Goal: Transaction & Acquisition: Obtain resource

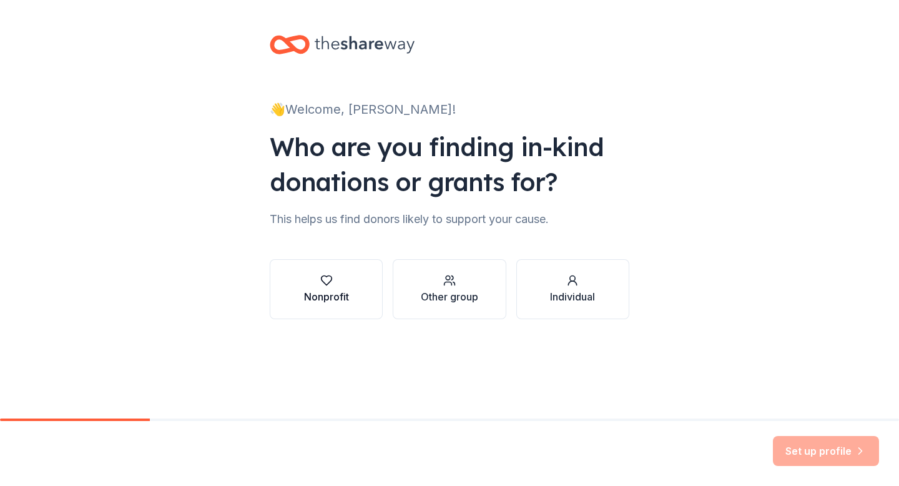
click at [332, 284] on icon "button" at bounding box center [326, 280] width 12 height 12
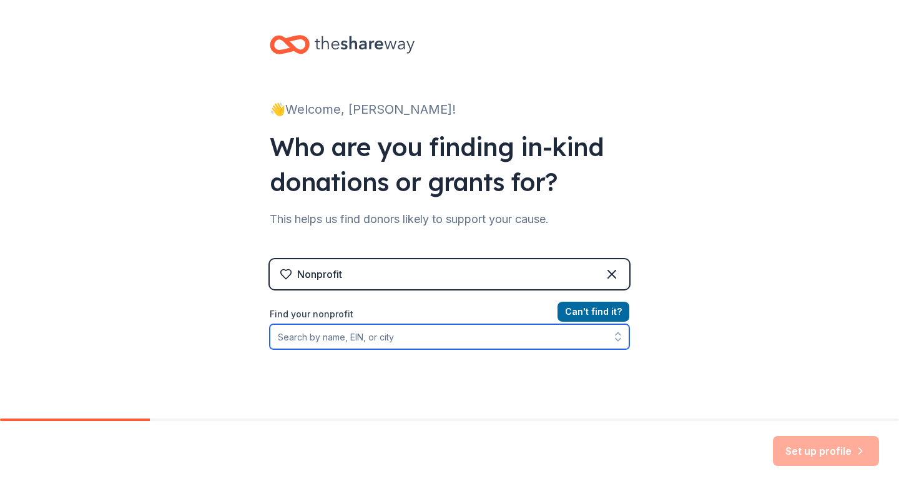
click at [362, 341] on input "Find your nonprofit" at bounding box center [450, 336] width 360 height 25
type input "kandy kanes"
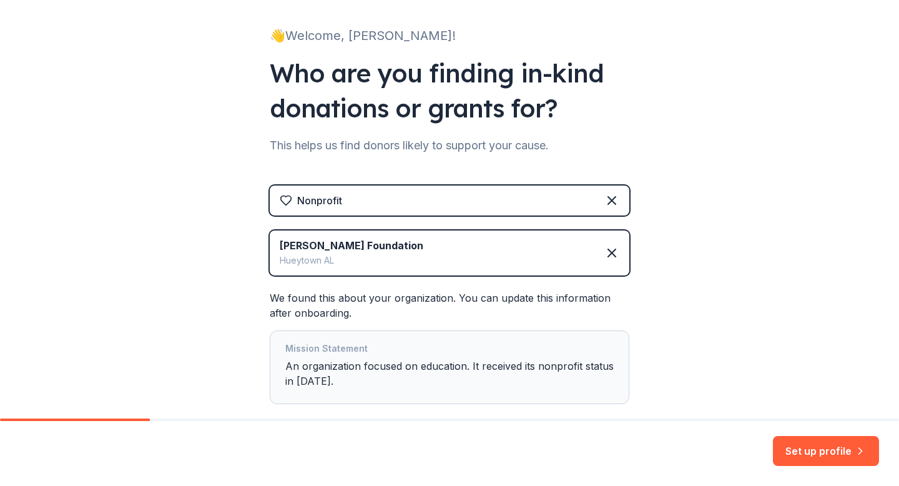
scroll to position [144, 0]
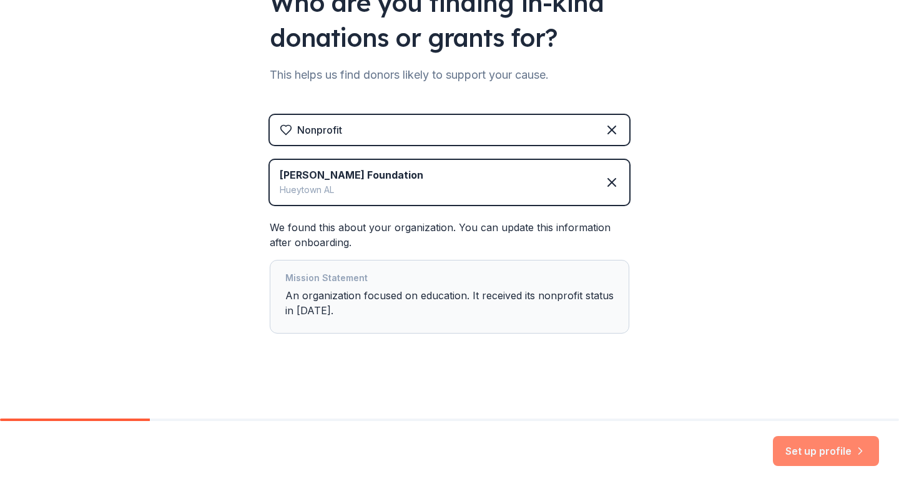
click at [810, 447] on button "Set up profile" at bounding box center [826, 451] width 106 height 30
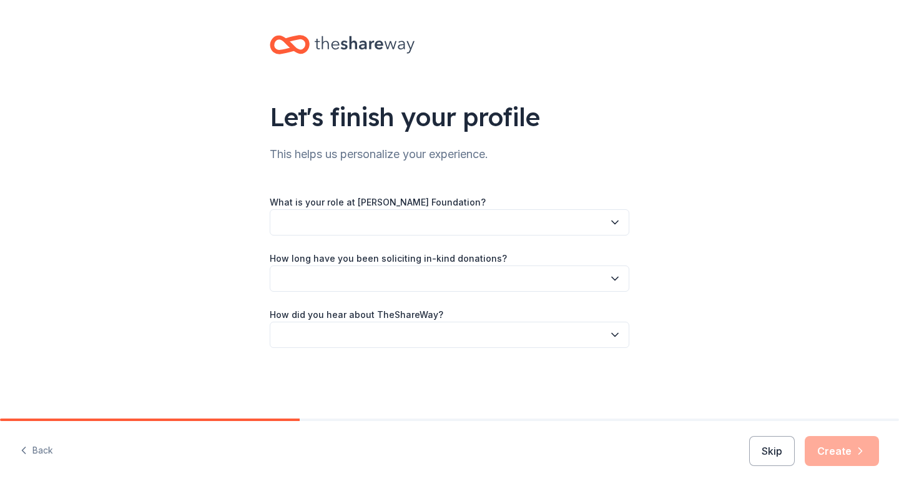
click at [455, 223] on button "button" at bounding box center [450, 222] width 360 height 26
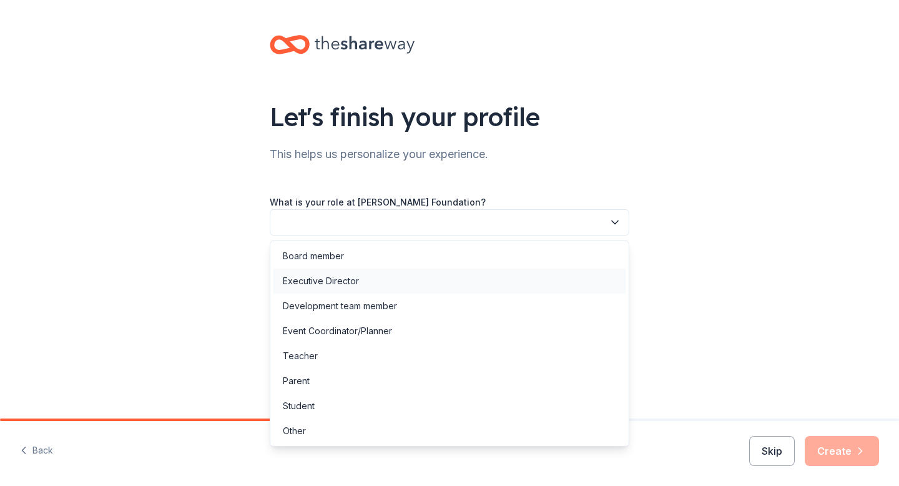
click at [417, 283] on div "Executive Director" at bounding box center [450, 281] width 354 height 25
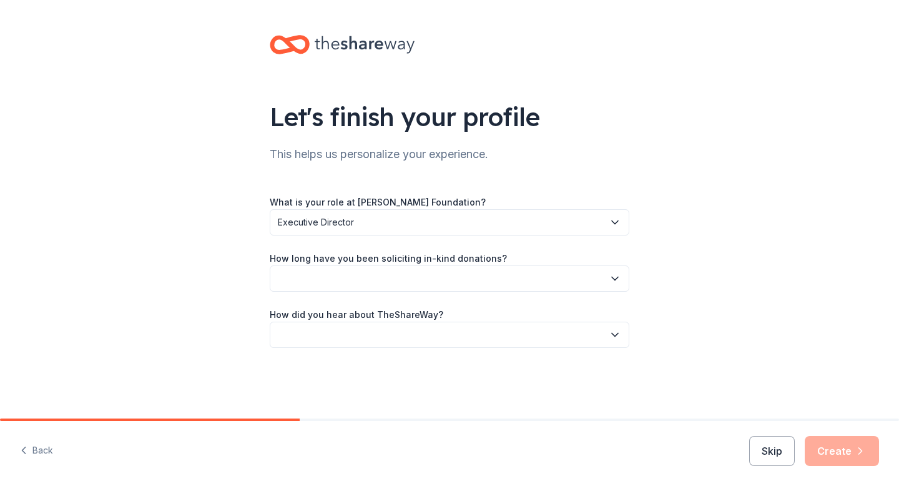
click at [417, 283] on button "button" at bounding box center [450, 278] width 360 height 26
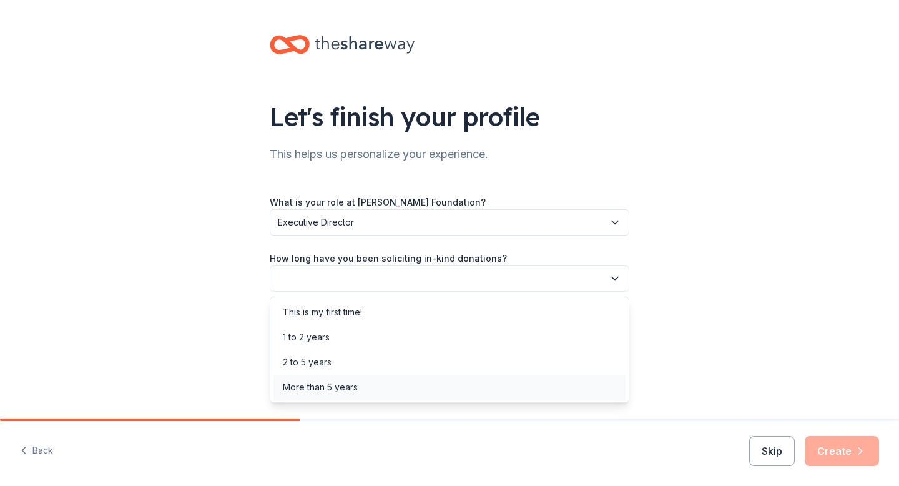
click at [378, 389] on div "More than 5 years" at bounding box center [450, 387] width 354 height 25
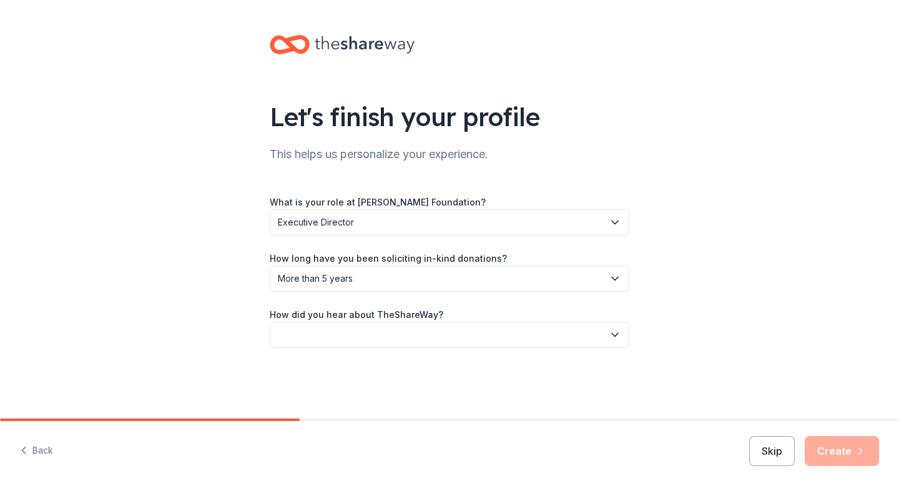
click at [379, 334] on button "button" at bounding box center [450, 335] width 360 height 26
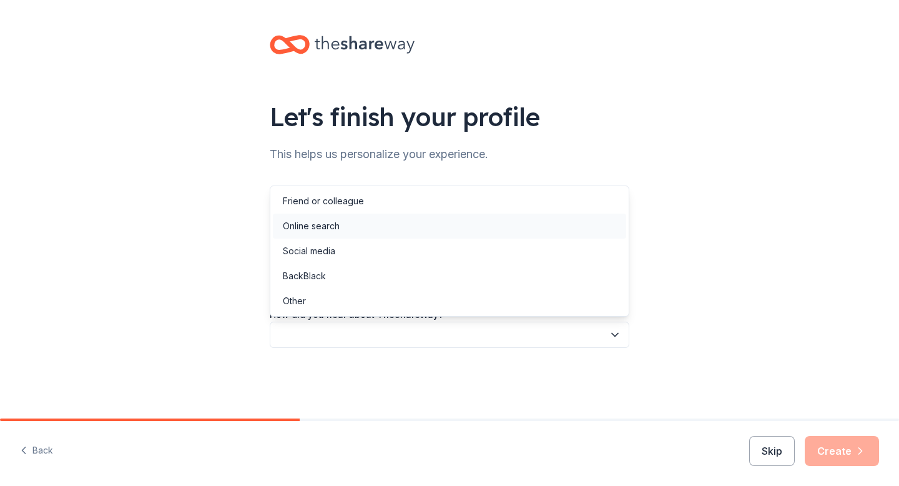
click at [365, 226] on div "Online search" at bounding box center [450, 226] width 354 height 25
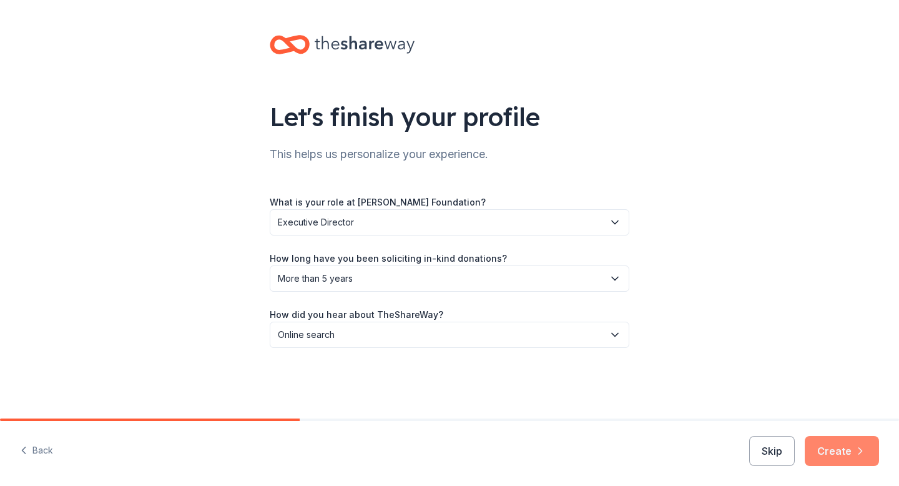
click at [839, 450] on button "Create" at bounding box center [842, 451] width 74 height 30
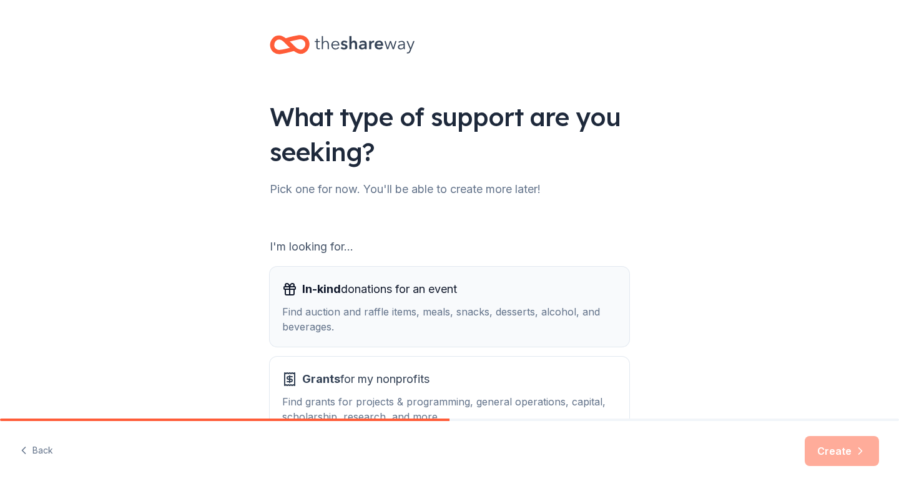
scroll to position [86, 0]
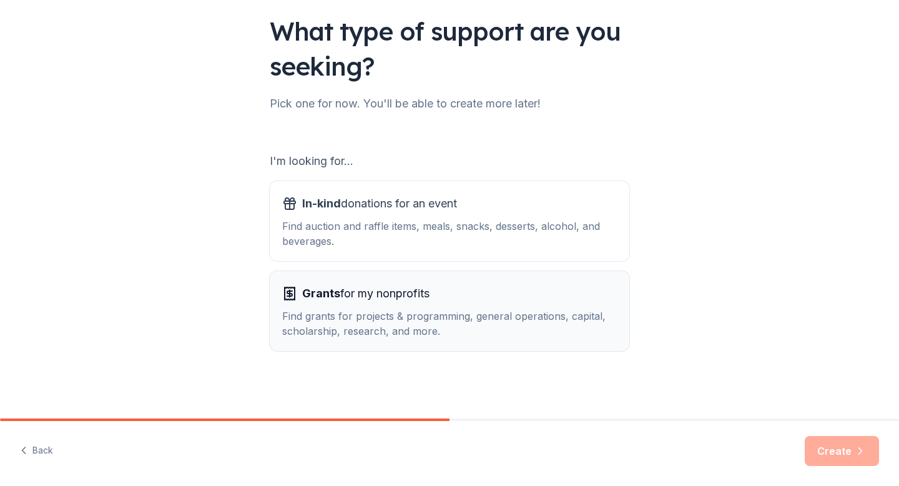
click at [441, 305] on div "Grants for my nonprofits Find grants for projects & programming, general operat…" at bounding box center [449, 311] width 335 height 55
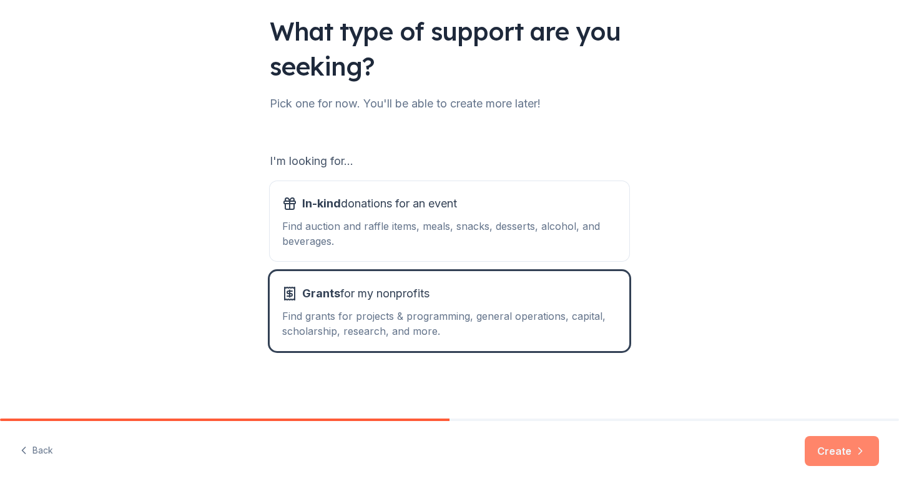
click at [834, 447] on button "Create" at bounding box center [842, 451] width 74 height 30
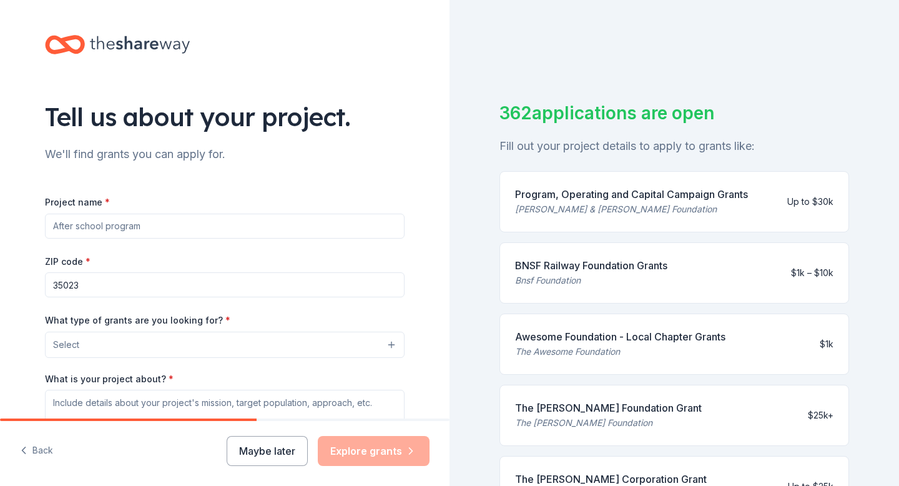
click at [192, 221] on input "Project name *" at bounding box center [225, 226] width 360 height 25
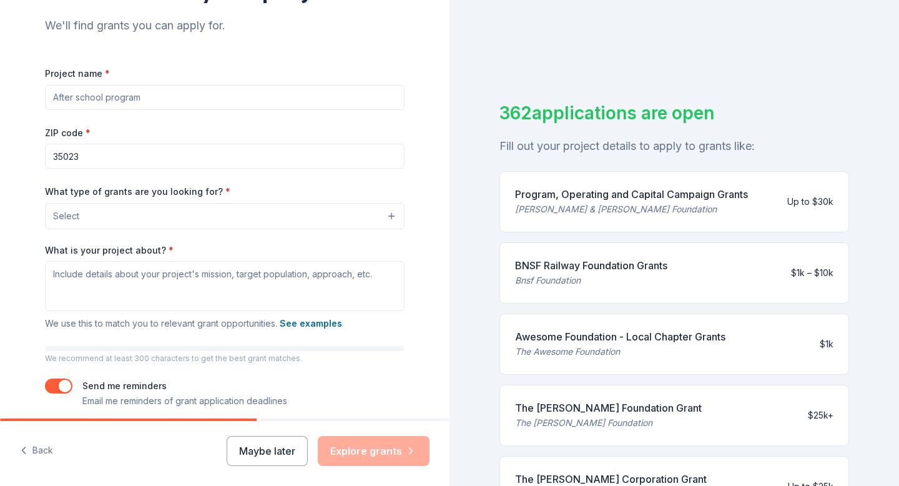
scroll to position [131, 0]
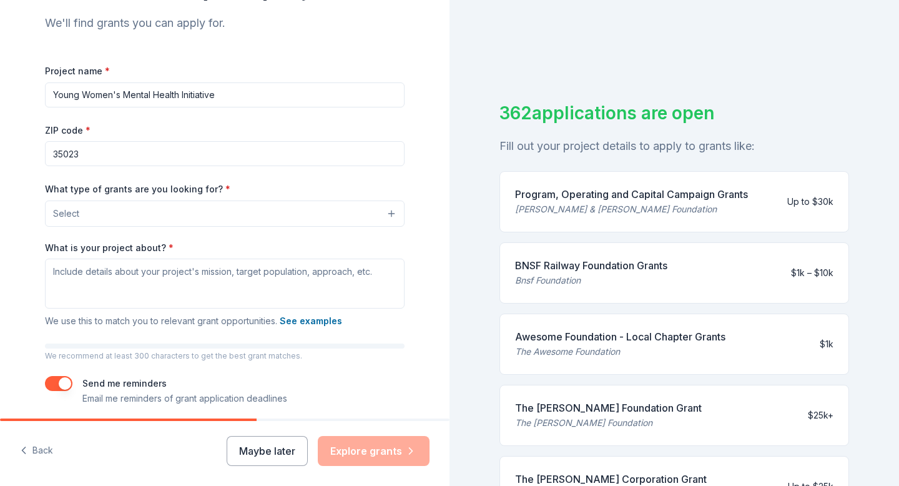
type input "Young Women's Mental Health Initiative"
click at [91, 214] on button "Select" at bounding box center [225, 214] width 360 height 26
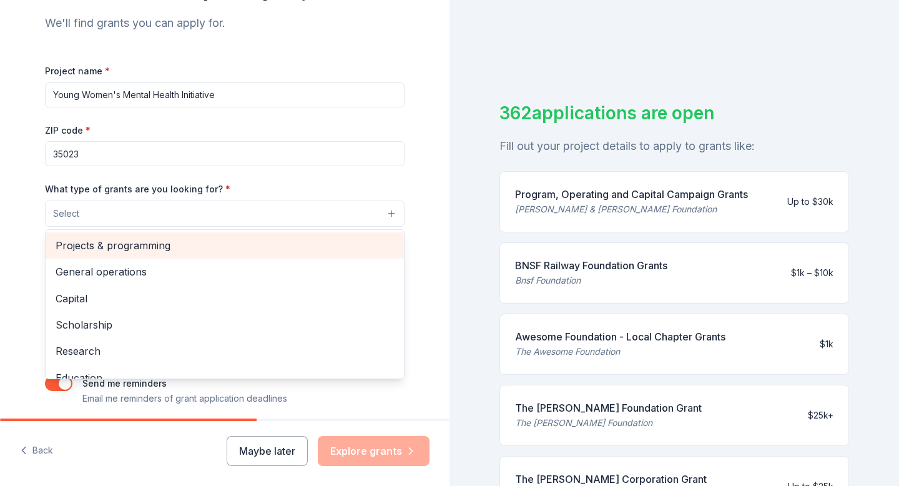
click at [100, 242] on span "Projects & programming" at bounding box center [225, 245] width 339 height 16
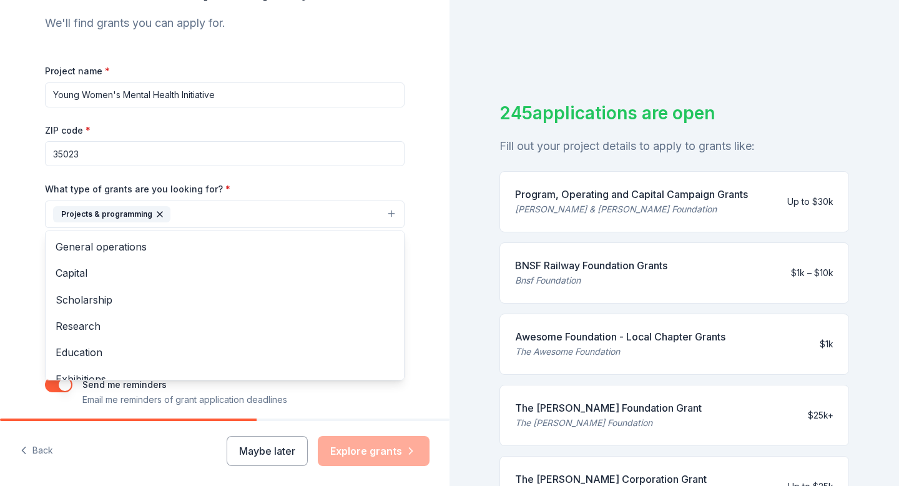
click at [33, 270] on div "Tell us about your project. We'll find grants you can apply for. Project name *…" at bounding box center [225, 168] width 400 height 598
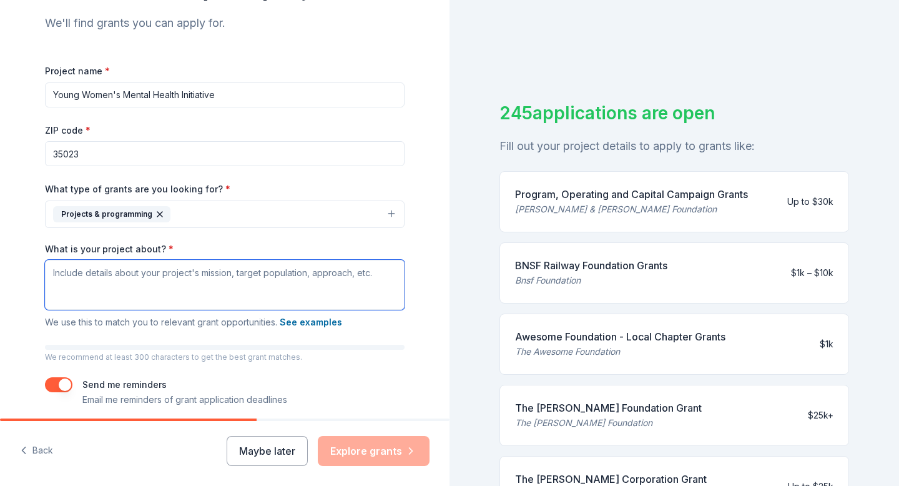
click at [97, 276] on textarea "What is your project about? *" at bounding box center [225, 285] width 360 height 50
paste textarea "Host quarterly workshops and group sessions on stress management, coping strate…"
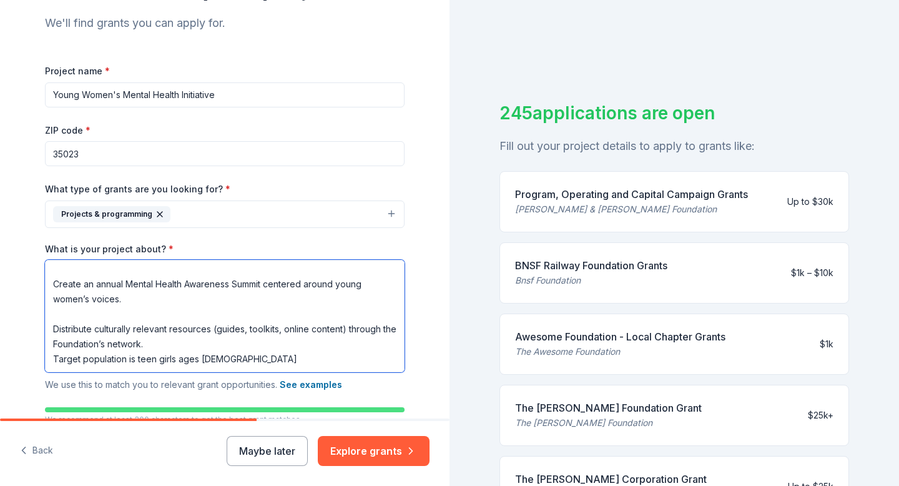
scroll to position [242, 0]
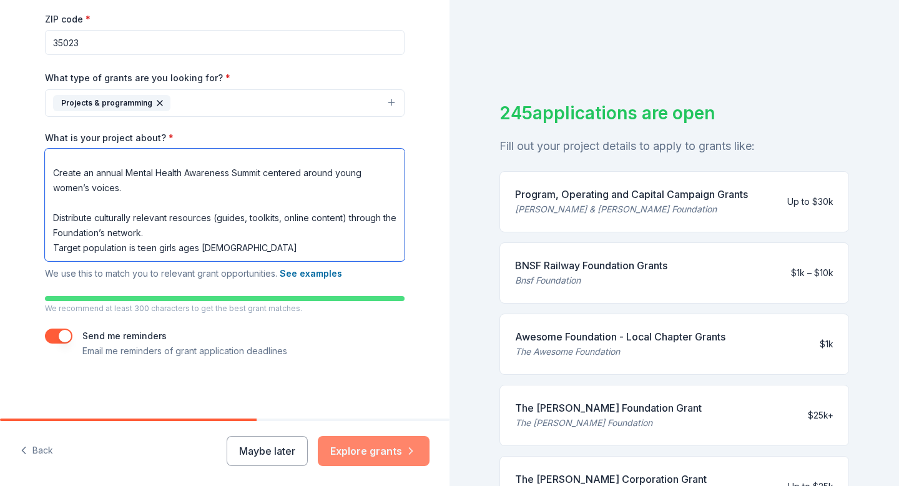
type textarea "Host quarterly workshops and group sessions on stress management, coping strate…"
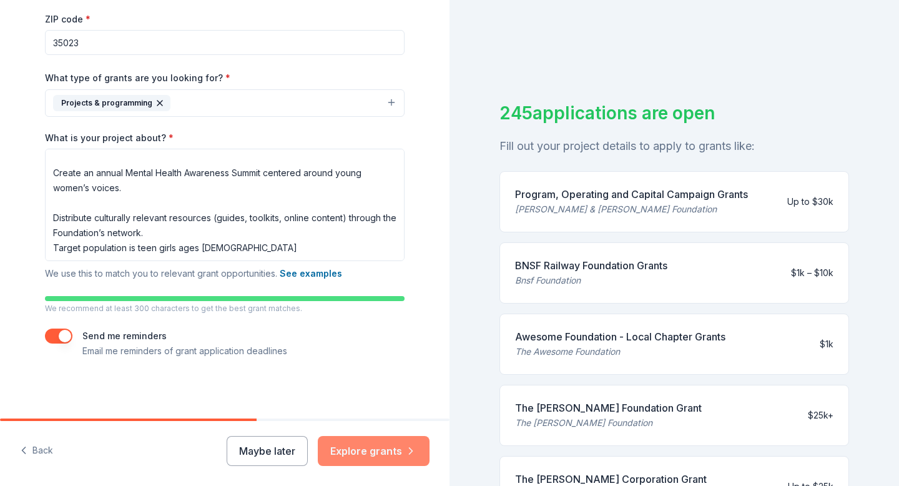
click at [365, 448] on button "Explore grants" at bounding box center [374, 451] width 112 height 30
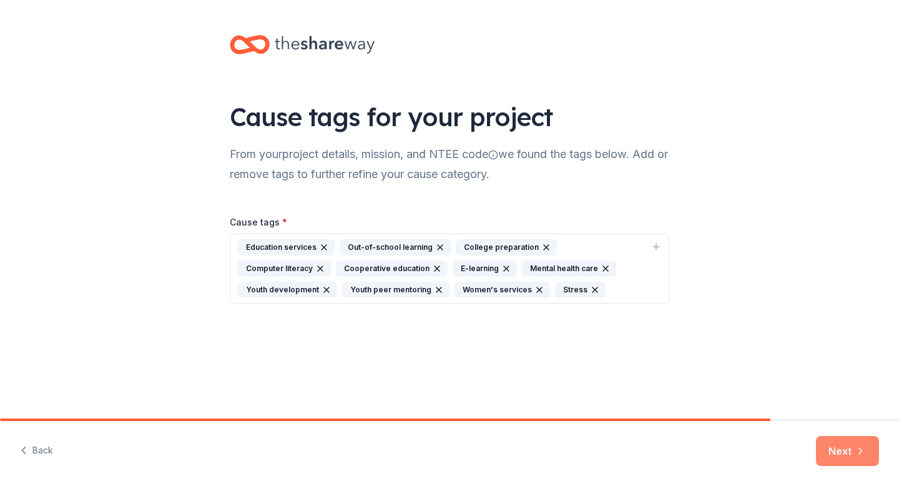
click at [849, 457] on button "Next" at bounding box center [847, 451] width 63 height 30
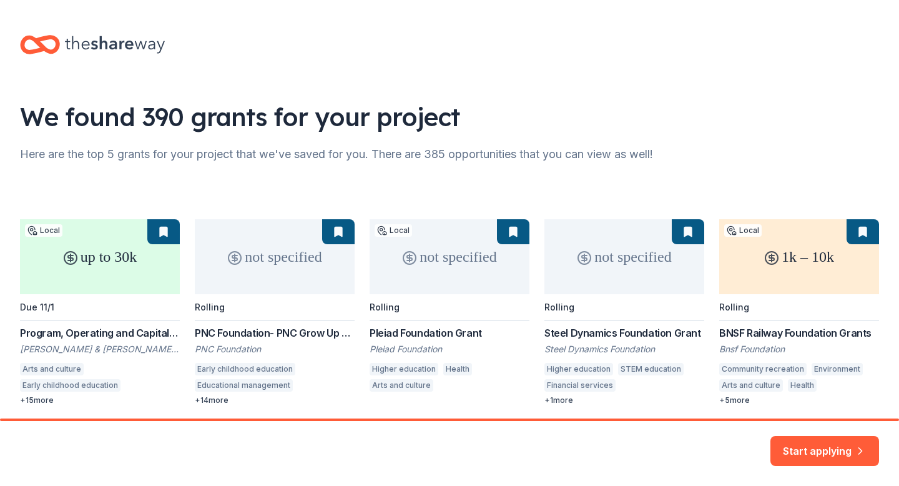
scroll to position [47, 0]
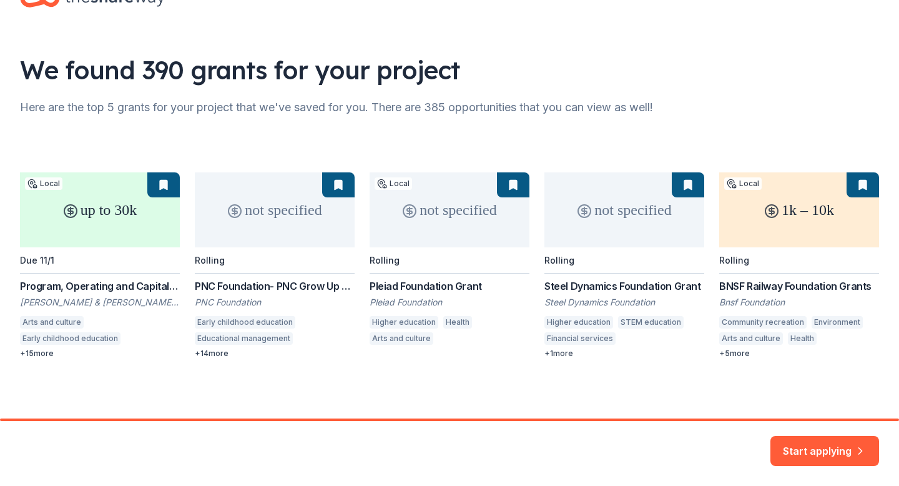
click at [221, 287] on div "up to 30k Local Due 11/1 Program, Operating and Capital Campaign Grants Mike & …" at bounding box center [449, 265] width 859 height 186
click at [826, 445] on button "Start applying" at bounding box center [825, 443] width 109 height 30
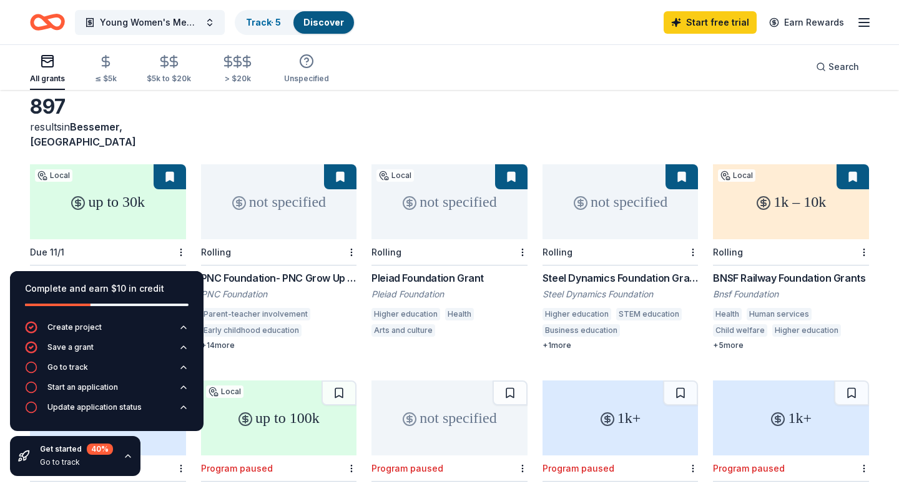
scroll to position [57, 0]
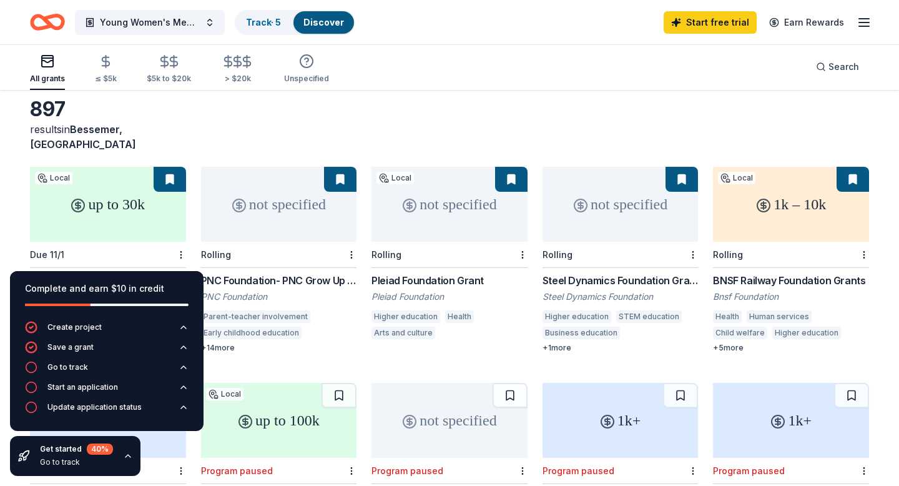
click at [267, 200] on div "not specified" at bounding box center [279, 204] width 156 height 75
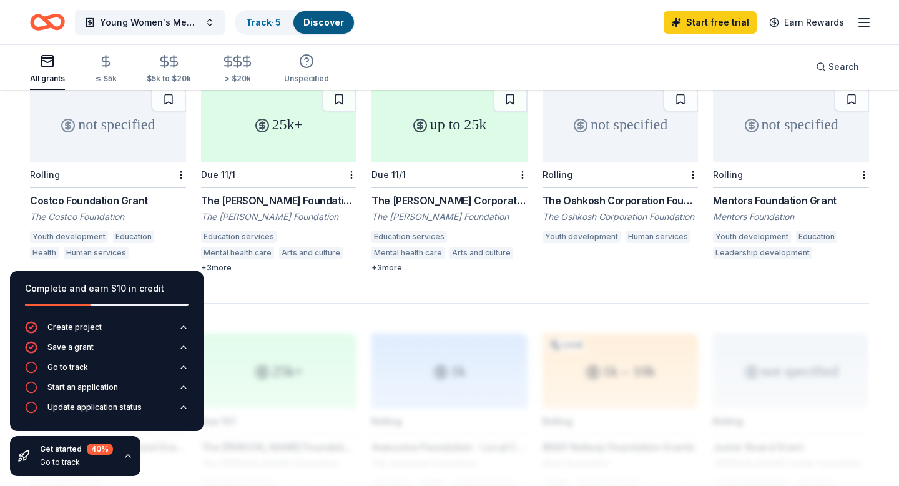
scroll to position [788, 0]
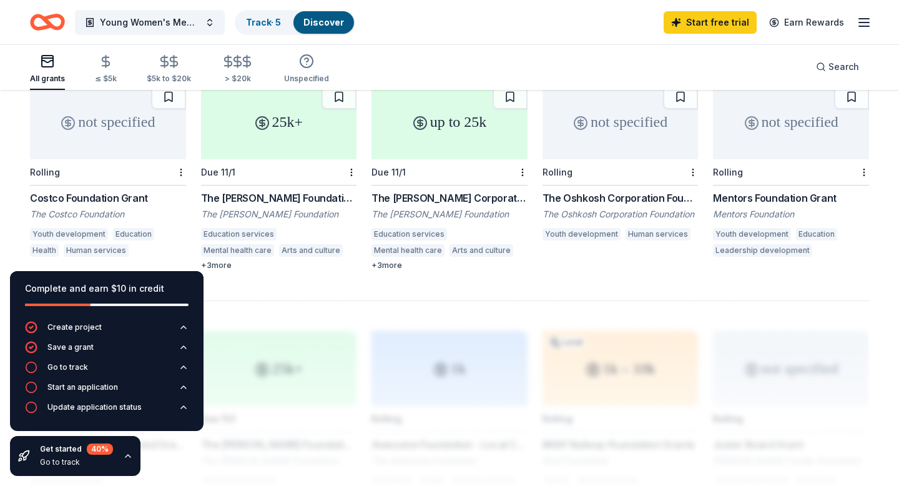
click at [287, 123] on div "25k+" at bounding box center [279, 121] width 156 height 75
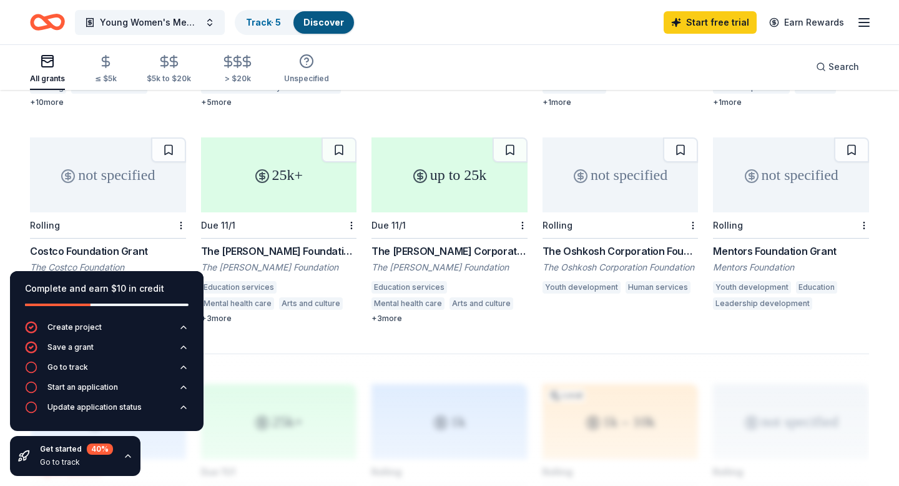
scroll to position [733, 0]
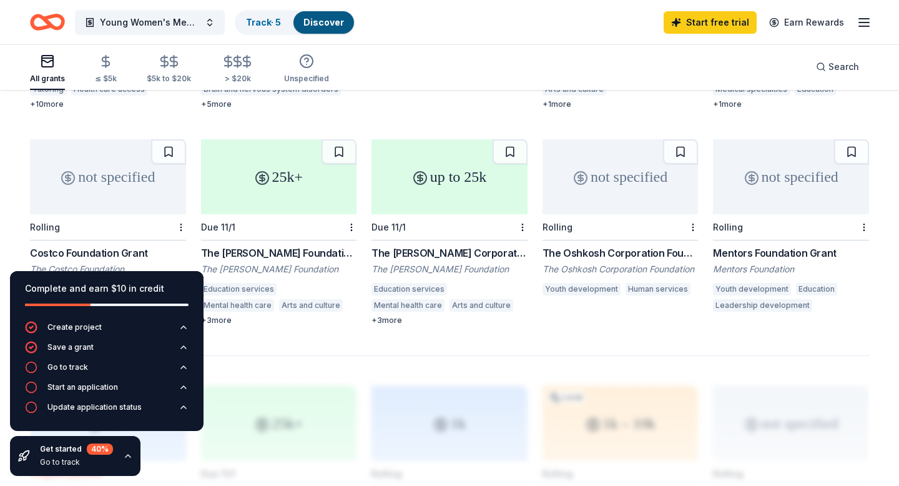
click at [453, 163] on div "up to 25k" at bounding box center [450, 176] width 156 height 75
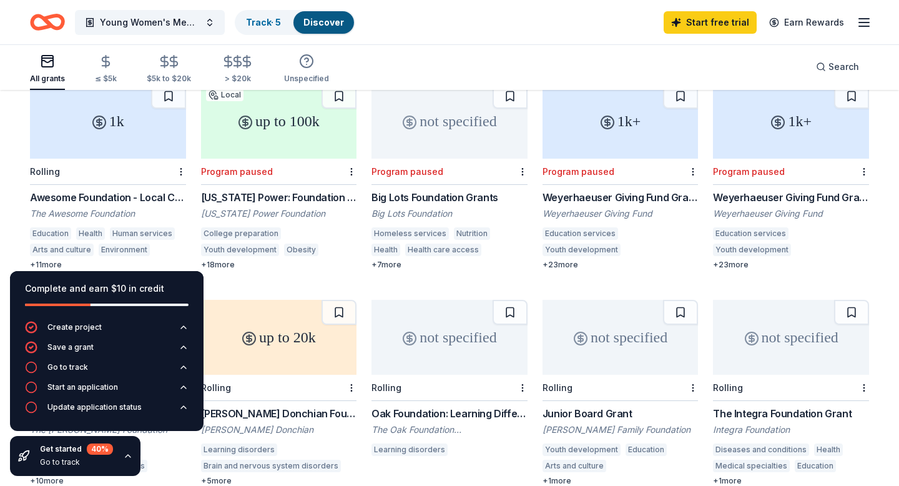
scroll to position [357, 0]
click at [106, 116] on div "1k" at bounding box center [108, 119] width 156 height 75
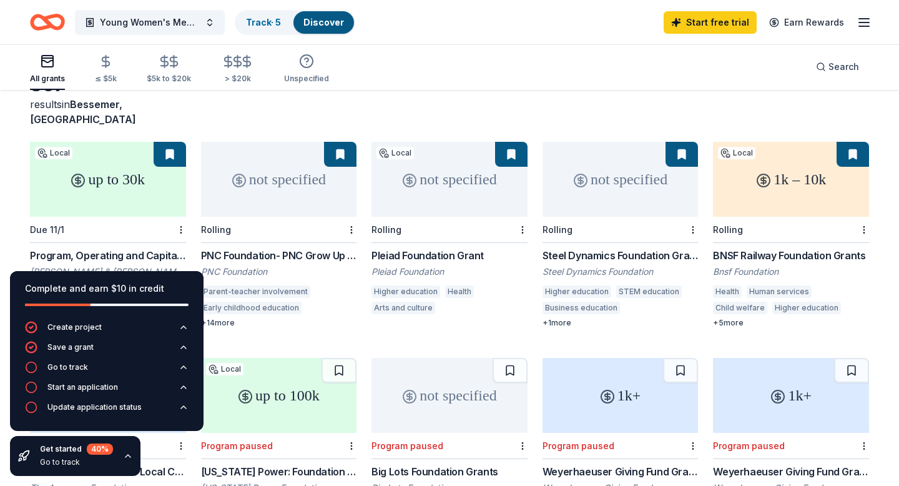
scroll to position [83, 0]
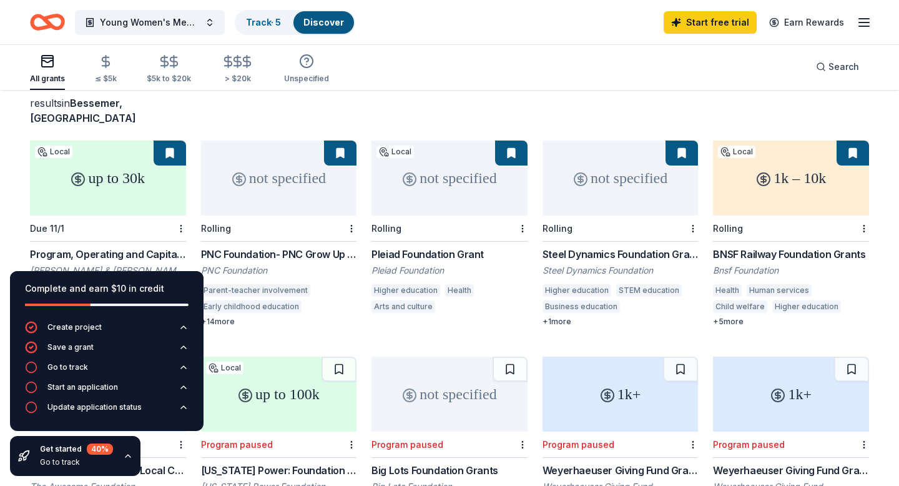
click at [607, 162] on div "not specified" at bounding box center [621, 178] width 156 height 75
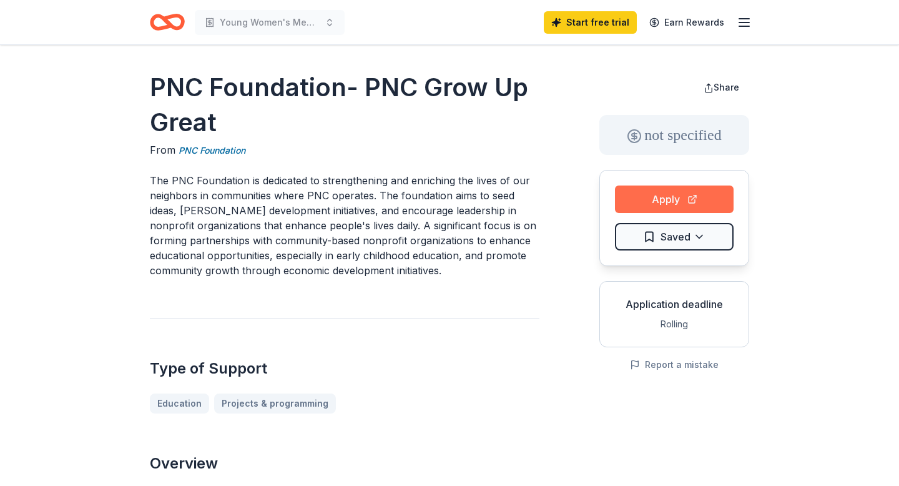
click at [650, 204] on button "Apply" at bounding box center [674, 199] width 119 height 27
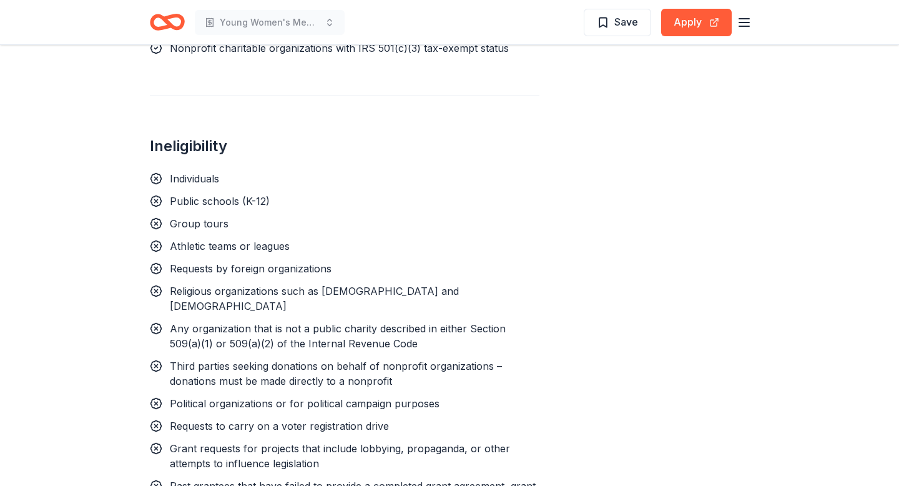
scroll to position [1019, 0]
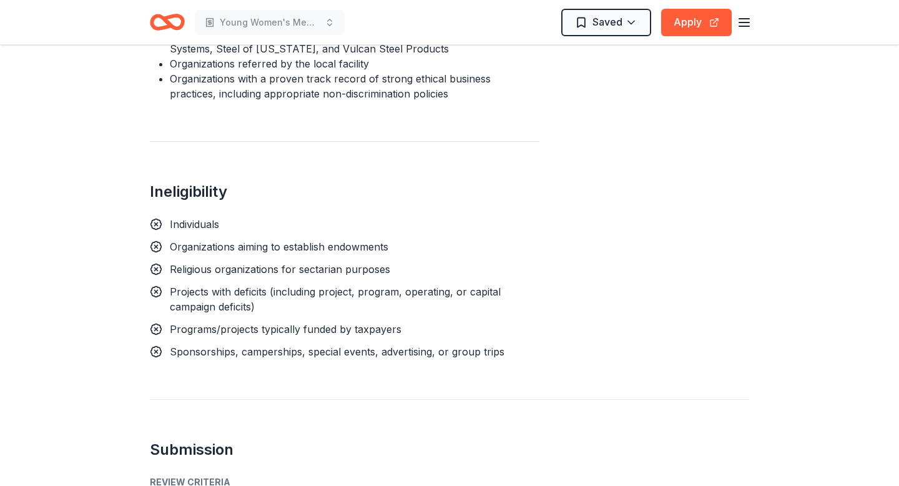
scroll to position [1092, 0]
